Goal: Transaction & Acquisition: Obtain resource

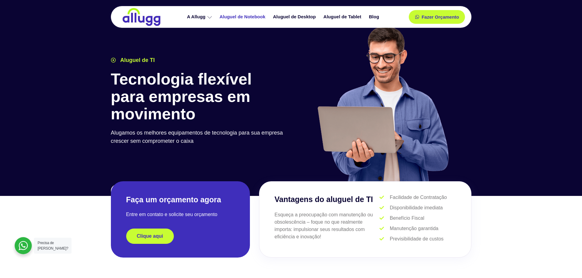
click at [255, 14] on link "Aluguel de Notebook" at bounding box center [243, 17] width 53 height 11
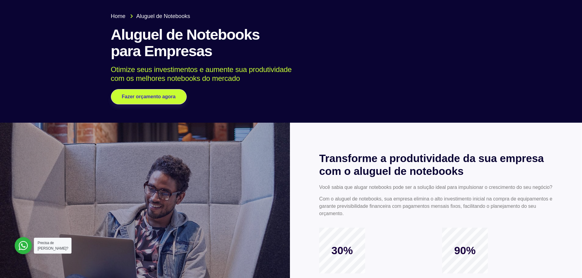
scroll to position [31, 0]
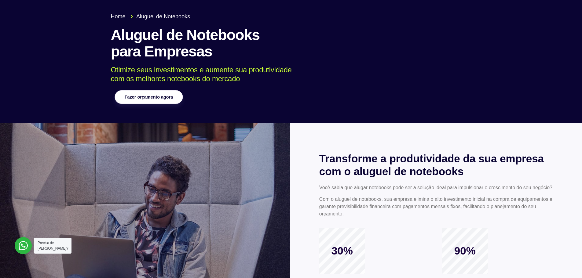
click at [129, 91] on link "Fazer orçamento agora" at bounding box center [149, 97] width 68 height 14
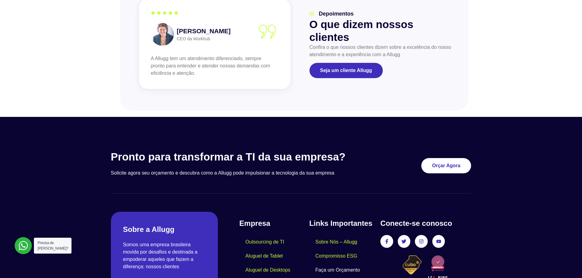
scroll to position [733, 0]
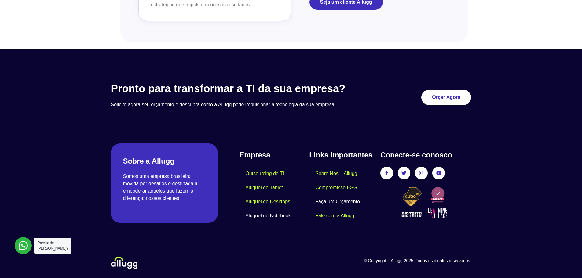
click at [265, 215] on link "Aluguel de Notebook" at bounding box center [268, 216] width 58 height 14
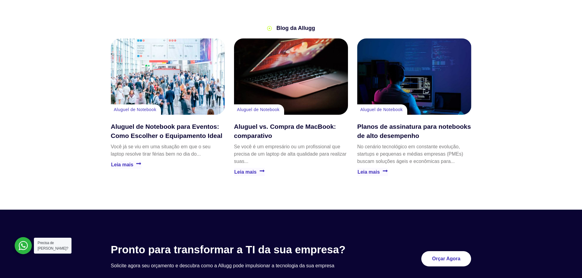
scroll to position [1461, 0]
